Goal: Navigation & Orientation: Understand site structure

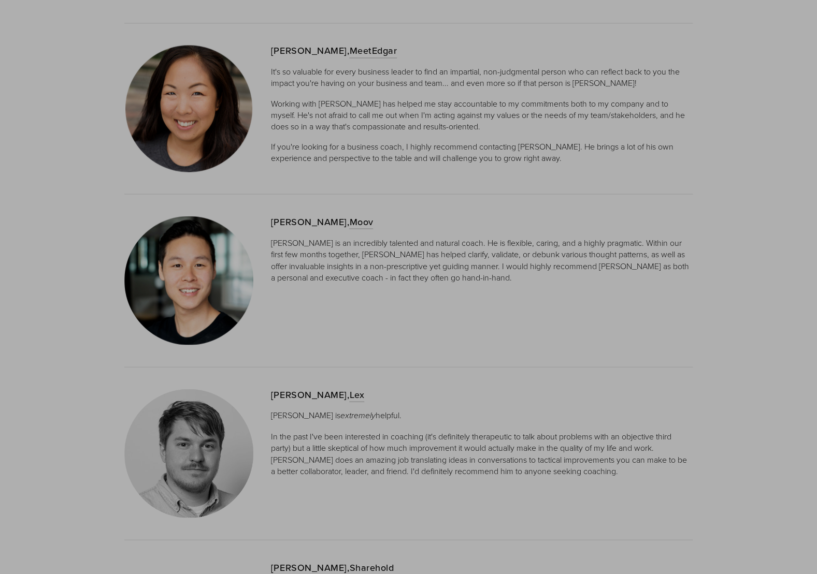
scroll to position [2342, 0]
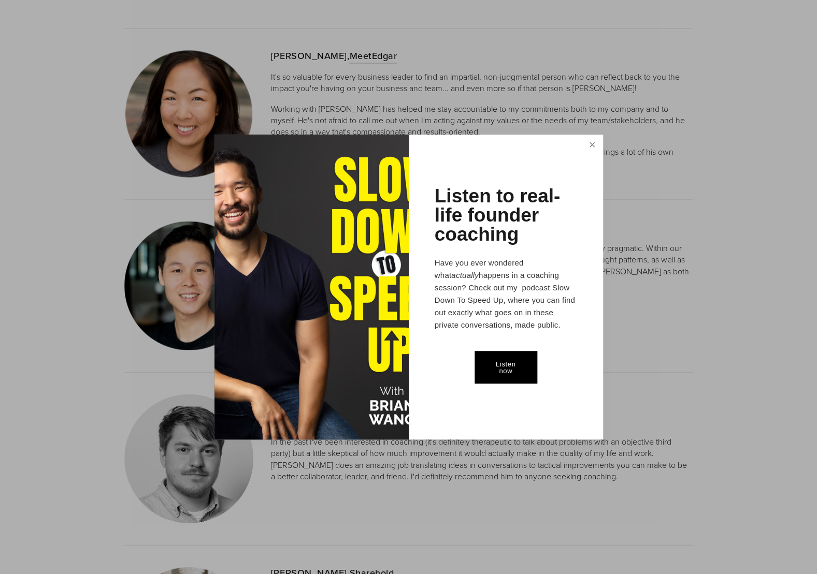
click at [590, 144] on link "Close" at bounding box center [592, 145] width 18 height 19
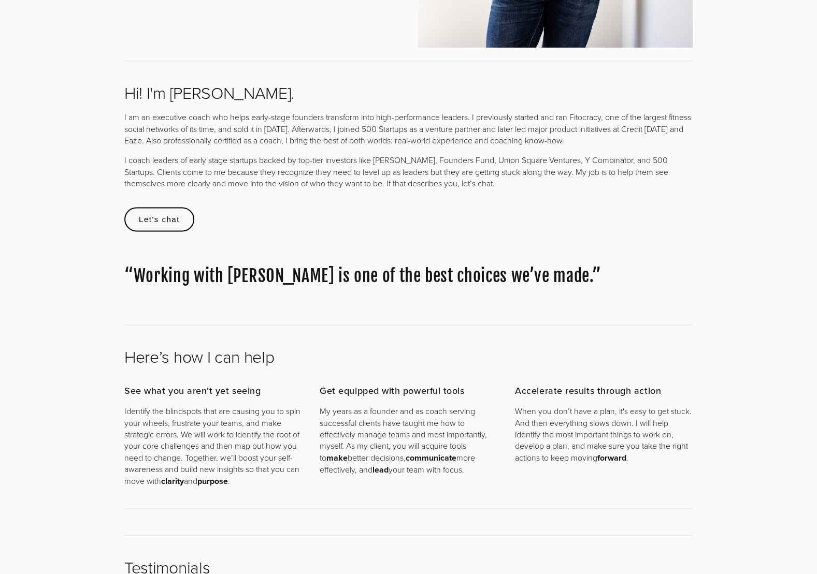
scroll to position [0, 0]
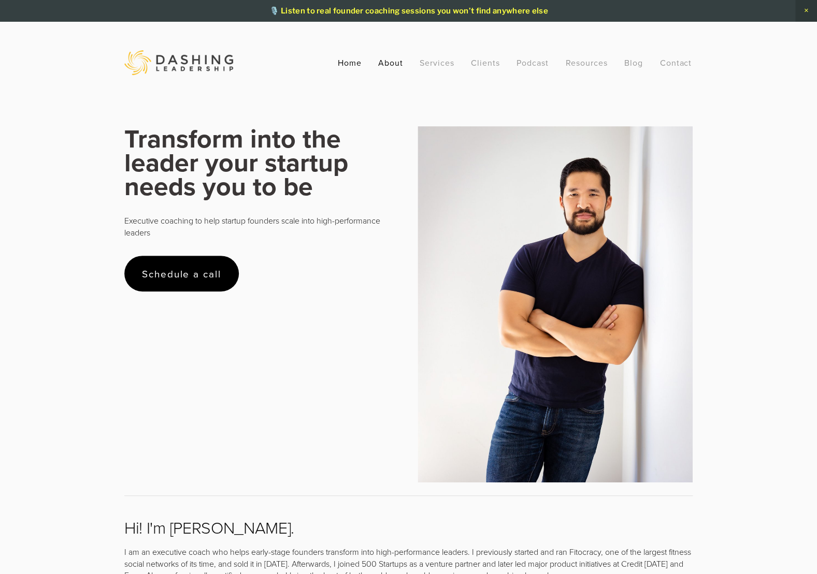
click at [390, 63] on link "About" at bounding box center [390, 62] width 25 height 19
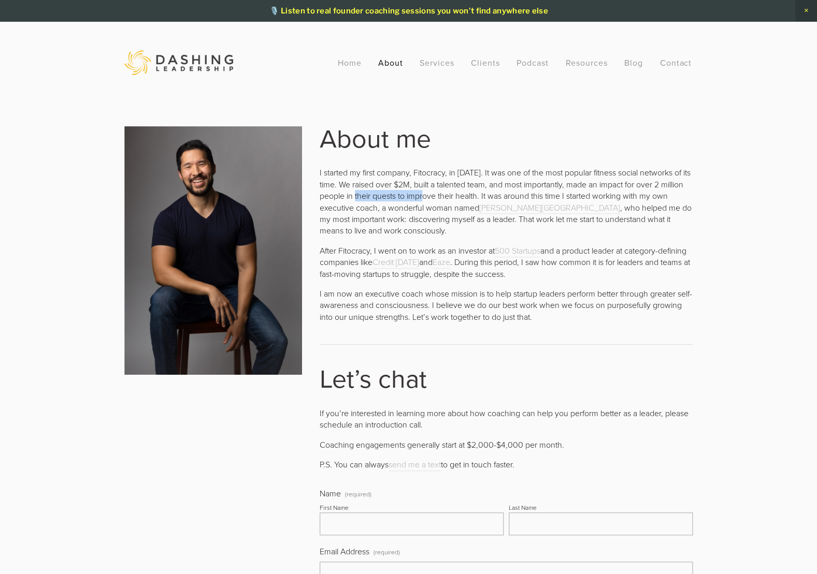
drag, startPoint x: 361, startPoint y: 198, endPoint x: 432, endPoint y: 200, distance: 71.5
click at [432, 200] on p "I started my first company, Fitocracy, in 2010. It was one of the most popular …" at bounding box center [506, 201] width 373 height 69
drag, startPoint x: 383, startPoint y: 210, endPoint x: 460, endPoint y: 207, distance: 76.7
click at [460, 207] on p "I started my first company, Fitocracy, in 2010. It was one of the most popular …" at bounding box center [506, 201] width 373 height 69
click at [515, 206] on link "Anamaria Nino-Murcia" at bounding box center [549, 208] width 141 height 12
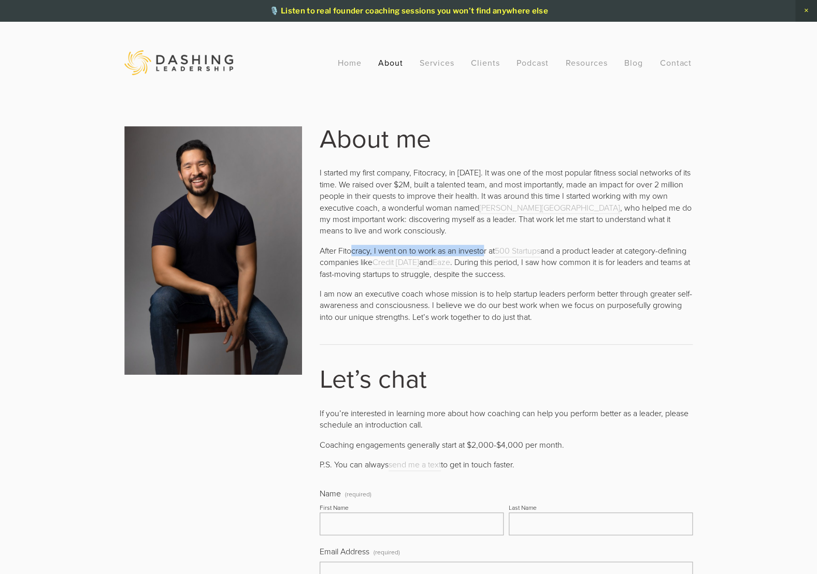
drag, startPoint x: 351, startPoint y: 248, endPoint x: 486, endPoint y: 247, distance: 135.2
click at [486, 247] on p "After Fitocracy, I went on to work as an investor at 500 Startups and a product…" at bounding box center [506, 262] width 373 height 35
drag, startPoint x: 345, startPoint y: 265, endPoint x: 385, endPoint y: 263, distance: 39.9
click at [385, 263] on p "After Fitocracy, I went on to work as an investor at 500 Startups and a product…" at bounding box center [506, 262] width 373 height 35
drag, startPoint x: 513, startPoint y: 263, endPoint x: 607, endPoint y: 263, distance: 94.3
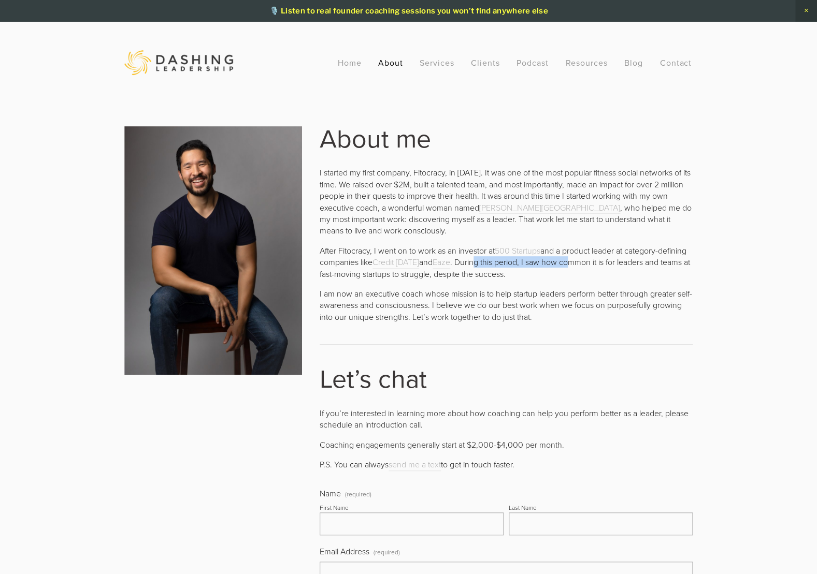
click at [607, 263] on p "After Fitocracy, I went on to work as an investor at 500 Startups and a product…" at bounding box center [506, 262] width 373 height 35
drag, startPoint x: 396, startPoint y: 276, endPoint x: 585, endPoint y: 276, distance: 189.0
click at [581, 276] on p "After Fitocracy, I went on to work as an investor at 500 Startups and a product…" at bounding box center [506, 262] width 373 height 35
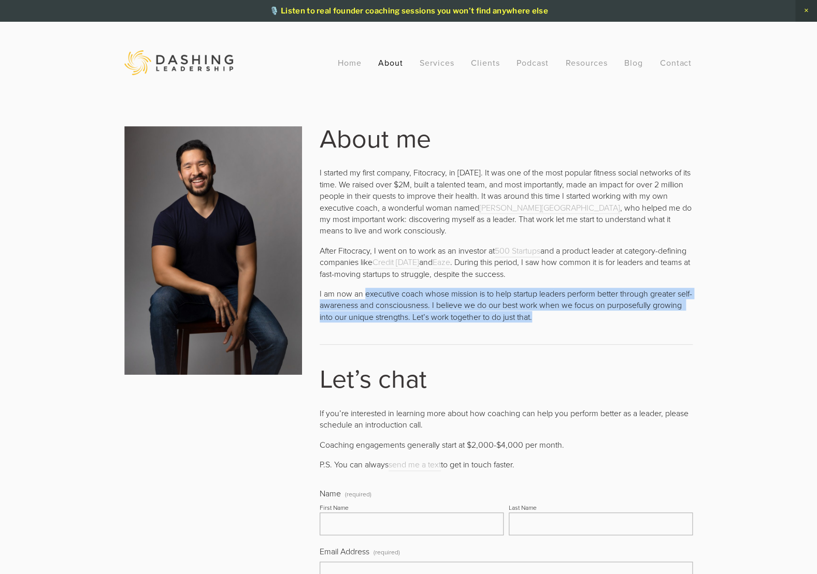
drag, startPoint x: 366, startPoint y: 294, endPoint x: 577, endPoint y: 319, distance: 212.8
click at [577, 319] on p "I am now an executive coach whose mission is to help startup leaders perform be…" at bounding box center [506, 305] width 373 height 35
click at [442, 60] on link "Services" at bounding box center [436, 62] width 35 height 19
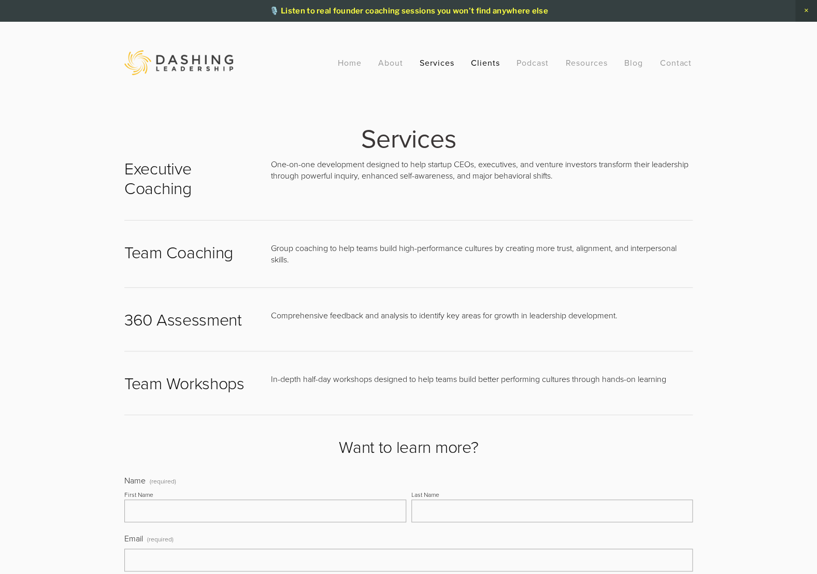
click at [488, 64] on link "Clients" at bounding box center [485, 62] width 29 height 19
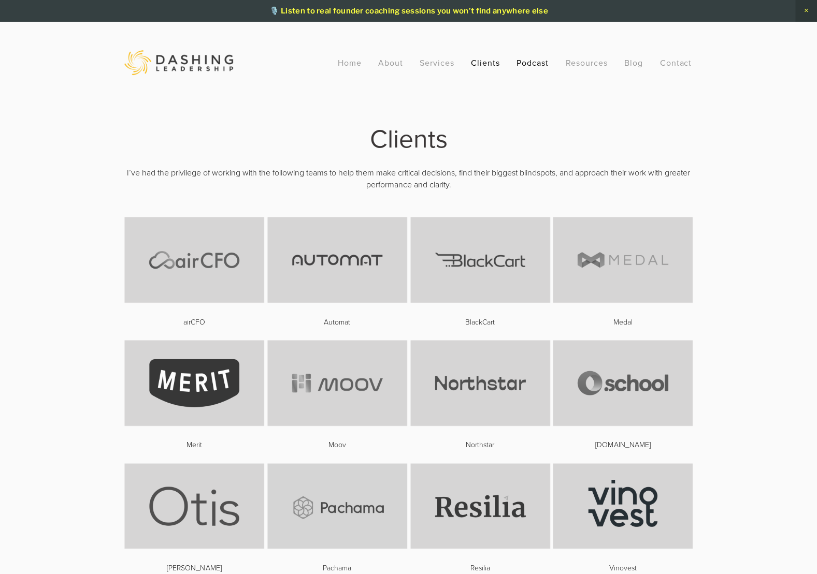
click at [533, 61] on link "Podcast" at bounding box center [532, 62] width 32 height 19
